Goal: Task Accomplishment & Management: Manage account settings

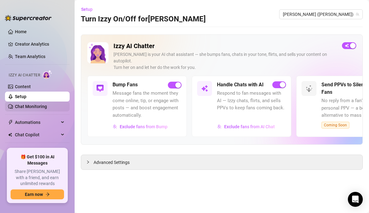
click at [31, 105] on link "Chat Monitoring" at bounding box center [31, 106] width 32 height 5
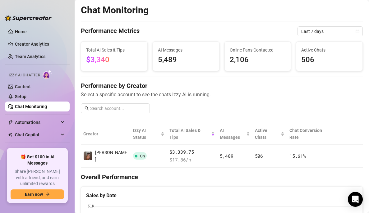
scroll to position [18, 0]
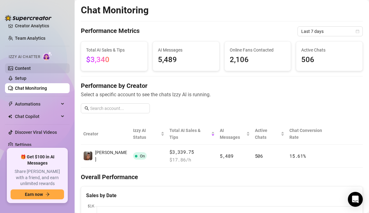
click at [31, 66] on link "Content" at bounding box center [23, 68] width 16 height 5
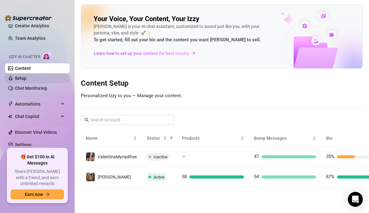
click at [26, 80] on link "Setup" at bounding box center [21, 78] width 12 height 5
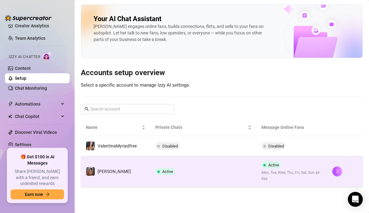
click at [207, 171] on td "Active" at bounding box center [203, 171] width 106 height 31
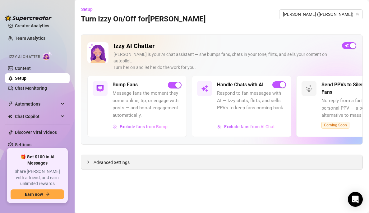
click at [101, 159] on span "Advanced Settings" at bounding box center [112, 162] width 36 height 7
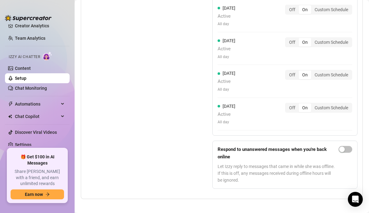
scroll to position [713, 0]
click at [31, 69] on link "Content" at bounding box center [23, 68] width 16 height 5
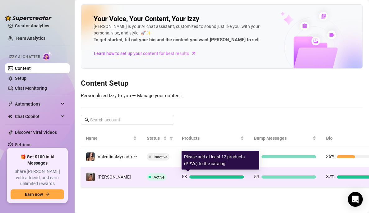
click at [204, 176] on div at bounding box center [216, 177] width 55 height 3
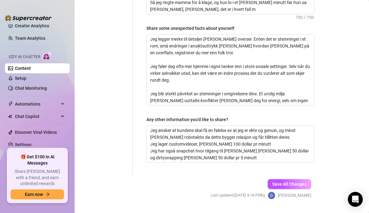
scroll to position [597, 0]
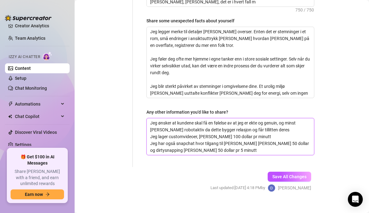
drag, startPoint x: 211, startPoint y: 145, endPoint x: 150, endPoint y: 135, distance: 61.8
click at [150, 135] on textarea "Jeg ønsker at kundene skal få en følelse av at jeg er ekte og genuin, og minst …" at bounding box center [230, 136] width 167 height 37
type textarea "Jeg ønsker at kundene skal få en følelse av at jeg er ekte og genuin, og minst …"
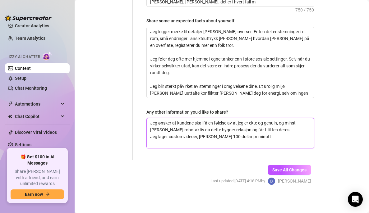
scroll to position [591, 0]
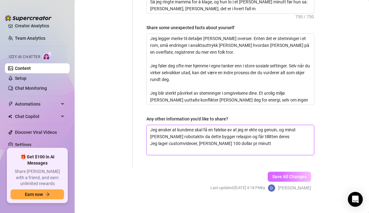
type textarea "Jeg ønsker at kundene skal få en følelse av at jeg er ekte og genuin, og minst …"
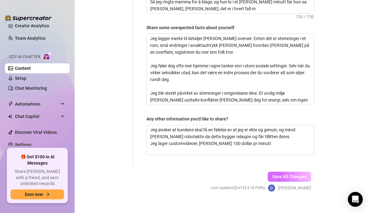
click at [286, 174] on span "Save All Changes" at bounding box center [289, 176] width 34 height 5
type textarea "Jeg ønsker at kundene skal få en følelse av at jeg er ekte og genuin, og minst …"
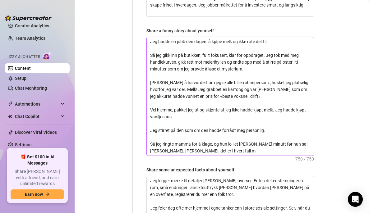
scroll to position [448, 0]
click at [224, 144] on textarea "Jeg hadde en jobb den dagen: å kjøpe melk og ikke rote det til. Så jeg gikk inn…" at bounding box center [230, 96] width 167 height 119
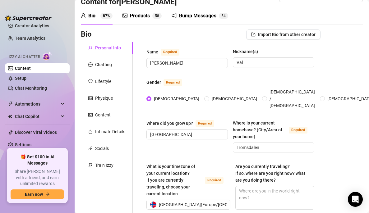
scroll to position [17, 0]
click at [105, 66] on div "Chatting" at bounding box center [103, 65] width 17 height 7
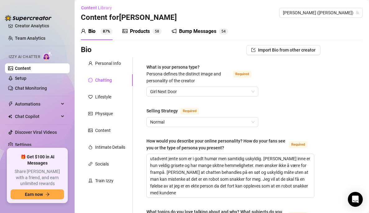
scroll to position [0, 0]
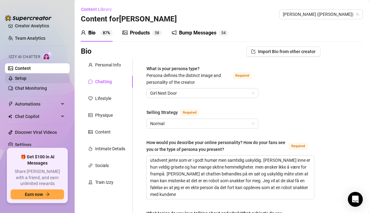
click at [26, 76] on link "Setup" at bounding box center [21, 78] width 12 height 5
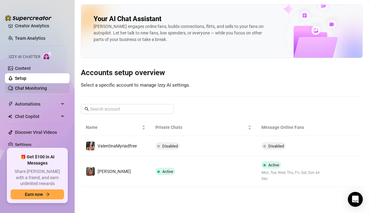
click at [35, 86] on link "Chat Monitoring" at bounding box center [31, 88] width 32 height 5
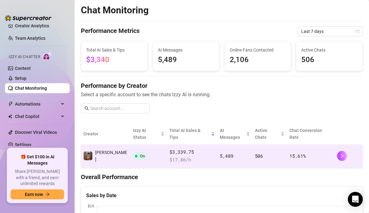
click at [185, 156] on span "$ 17.86 /h" at bounding box center [191, 159] width 45 height 7
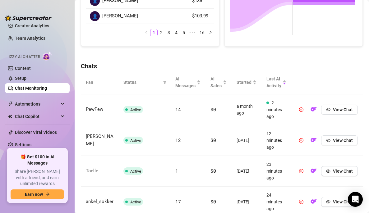
scroll to position [161, 0]
click at [26, 78] on link "Setup" at bounding box center [21, 78] width 12 height 5
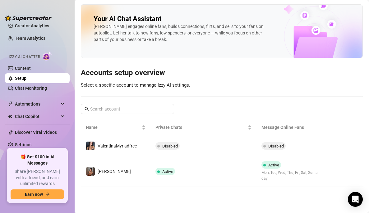
click at [46, 62] on div "Izzy AI Chatter" at bounding box center [37, 56] width 66 height 14
click at [31, 66] on link "Content" at bounding box center [23, 68] width 16 height 5
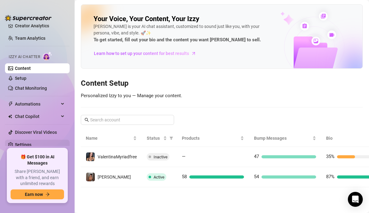
click at [28, 142] on link "Settings" at bounding box center [23, 144] width 16 height 5
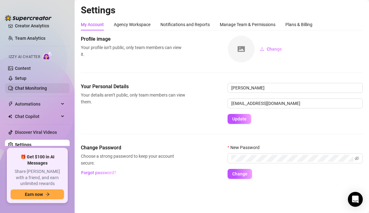
click at [38, 86] on link "Chat Monitoring" at bounding box center [31, 88] width 32 height 5
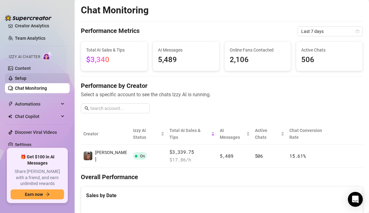
click at [26, 76] on link "Setup" at bounding box center [21, 78] width 12 height 5
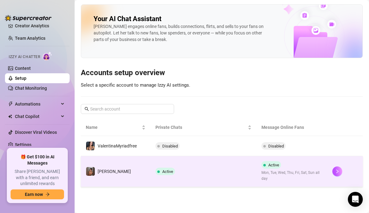
click at [201, 173] on td "Active" at bounding box center [203, 171] width 106 height 31
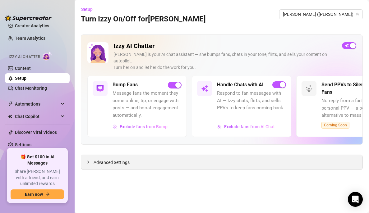
click at [119, 159] on span "Advanced Settings" at bounding box center [112, 162] width 36 height 7
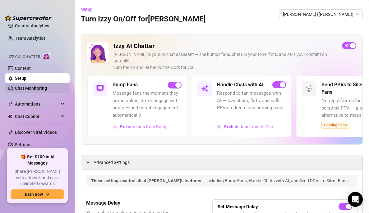
click at [43, 87] on link "Chat Monitoring" at bounding box center [31, 88] width 32 height 5
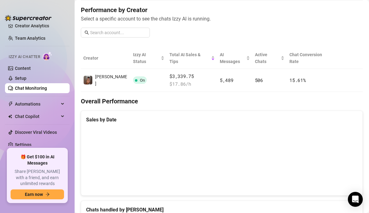
scroll to position [76, 0]
click at [26, 76] on link "Setup" at bounding box center [21, 78] width 12 height 5
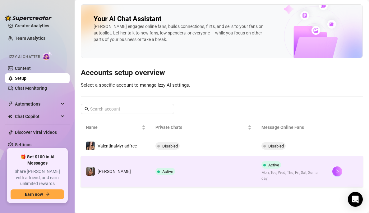
click at [200, 173] on td "Active" at bounding box center [203, 171] width 106 height 31
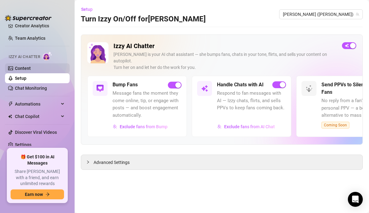
click at [30, 67] on link "Content" at bounding box center [23, 68] width 16 height 5
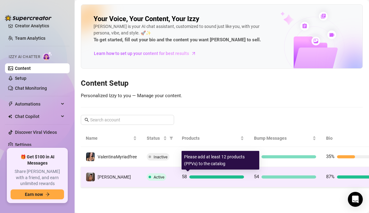
click at [186, 180] on span "58" at bounding box center [184, 177] width 5 height 6
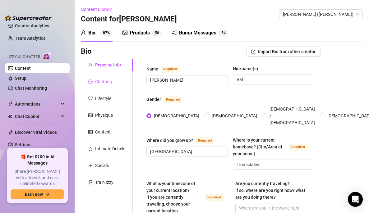
click at [114, 81] on div "Chatting" at bounding box center [107, 82] width 52 height 12
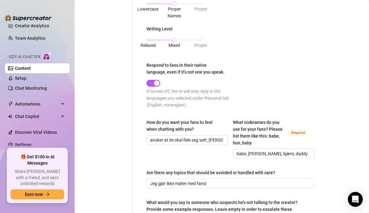
scroll to position [360, 0]
click at [152, 83] on span "button" at bounding box center [153, 83] width 14 height 7
drag, startPoint x: 157, startPoint y: 82, endPoint x: 128, endPoint y: 80, distance: 29.3
click at [158, 82] on div "button" at bounding box center [157, 83] width 6 height 6
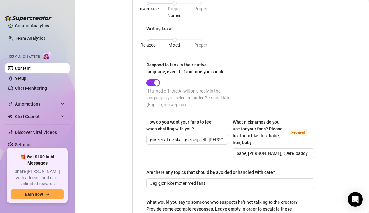
click at [158, 82] on div "button" at bounding box center [157, 83] width 6 height 6
drag, startPoint x: 158, startPoint y: 82, endPoint x: 108, endPoint y: 96, distance: 52.4
click at [156, 80] on div "button" at bounding box center [157, 83] width 6 height 6
click at [156, 85] on div "button" at bounding box center [157, 83] width 6 height 6
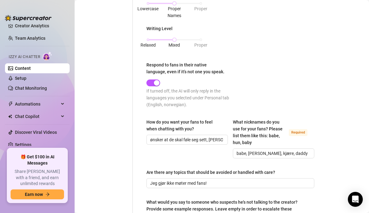
drag, startPoint x: 156, startPoint y: 85, endPoint x: 133, endPoint y: 85, distance: 23.6
click at [153, 83] on span "button" at bounding box center [153, 83] width 14 height 7
click at [153, 83] on button "Respond to fans in their native language, even if it’s not one you speak." at bounding box center [153, 83] width 14 height 7
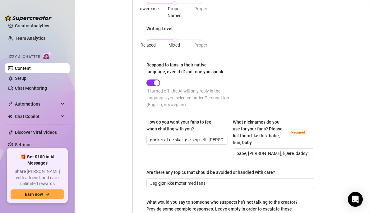
click at [153, 83] on button "Respond to fans in their native language, even if it’s not one you speak." at bounding box center [153, 83] width 14 height 7
click at [153, 83] on span "button" at bounding box center [153, 83] width 14 height 7
click at [360, 198] on div "Open Intercom Messenger" at bounding box center [355, 199] width 16 height 16
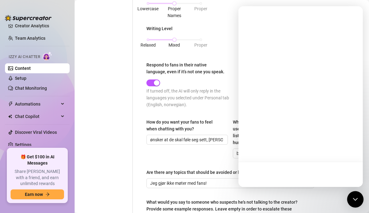
click at [352, 204] on div "Open Intercom Messenger" at bounding box center [355, 199] width 16 height 16
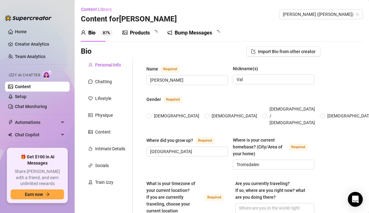
radio input "true"
type input "[DATE]"
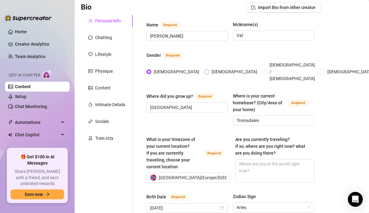
scroll to position [44, 0]
click at [112, 40] on div "Chatting" at bounding box center [107, 37] width 52 height 12
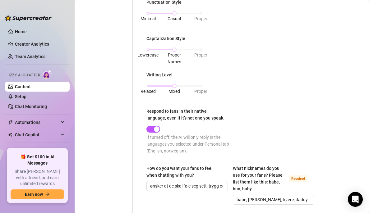
scroll to position [314, 0]
click at [157, 126] on div "button" at bounding box center [157, 129] width 6 height 6
